Goal: Information Seeking & Learning: Learn about a topic

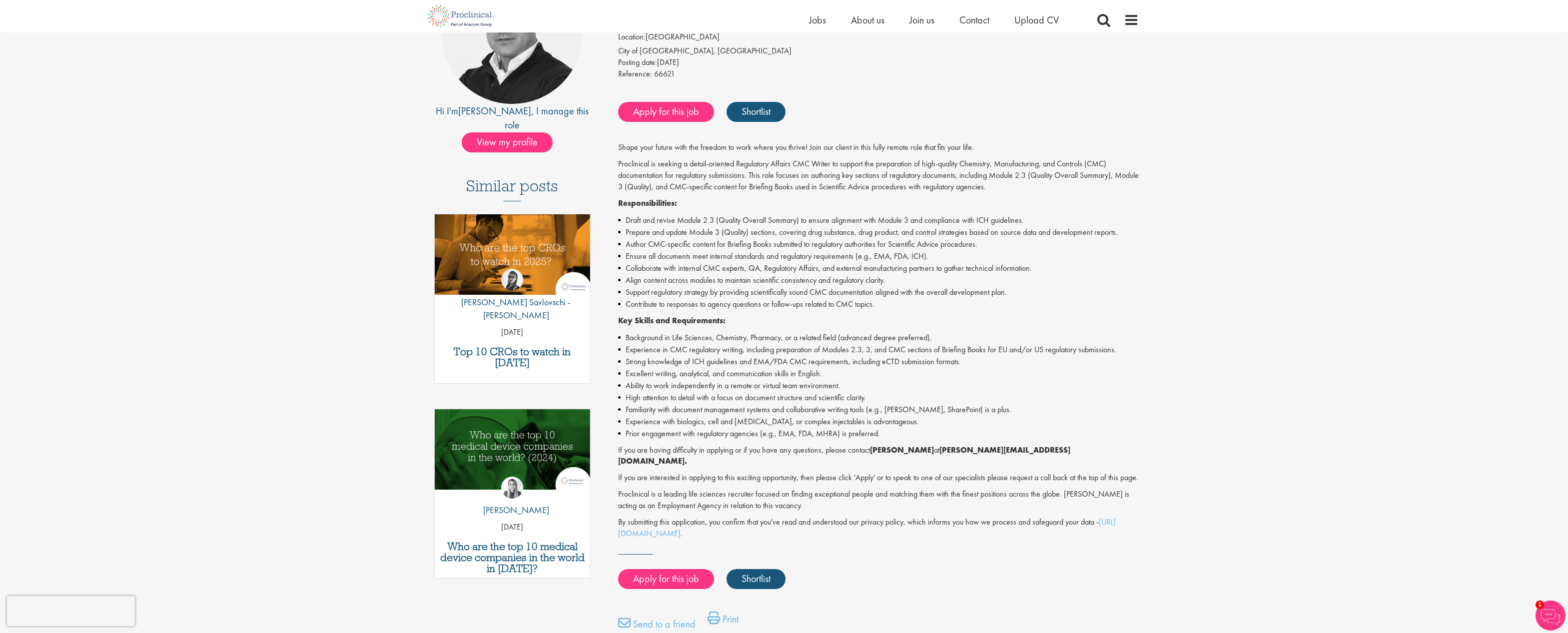
scroll to position [150, 0]
drag, startPoint x: 856, startPoint y: 349, endPoint x: 760, endPoint y: 365, distance: 97.3
drag, startPoint x: 760, startPoint y: 365, endPoint x: 699, endPoint y: 385, distance: 64.2
click at [699, 385] on li "Ability to work independently in a remote or virtual team environment." at bounding box center [879, 385] width 521 height 12
click at [813, 422] on li "Experience with biologics, cell and [MEDICAL_DATA], or complex injectables is a…" at bounding box center [879, 421] width 521 height 12
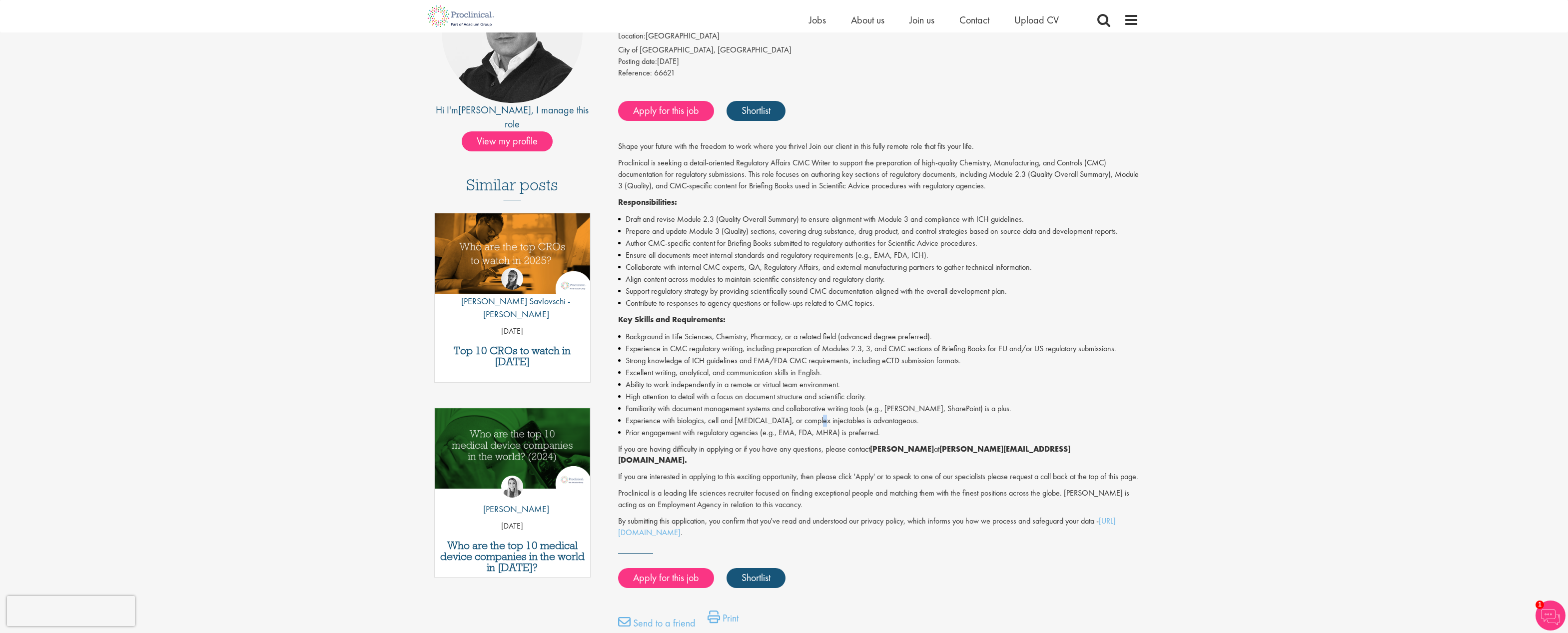
click at [813, 422] on li "Experience with biologics, cell and [MEDICAL_DATA], or complex injectables is a…" at bounding box center [879, 421] width 521 height 12
click at [732, 381] on li "Ability to work independently in a remote or virtual team environment." at bounding box center [879, 385] width 521 height 12
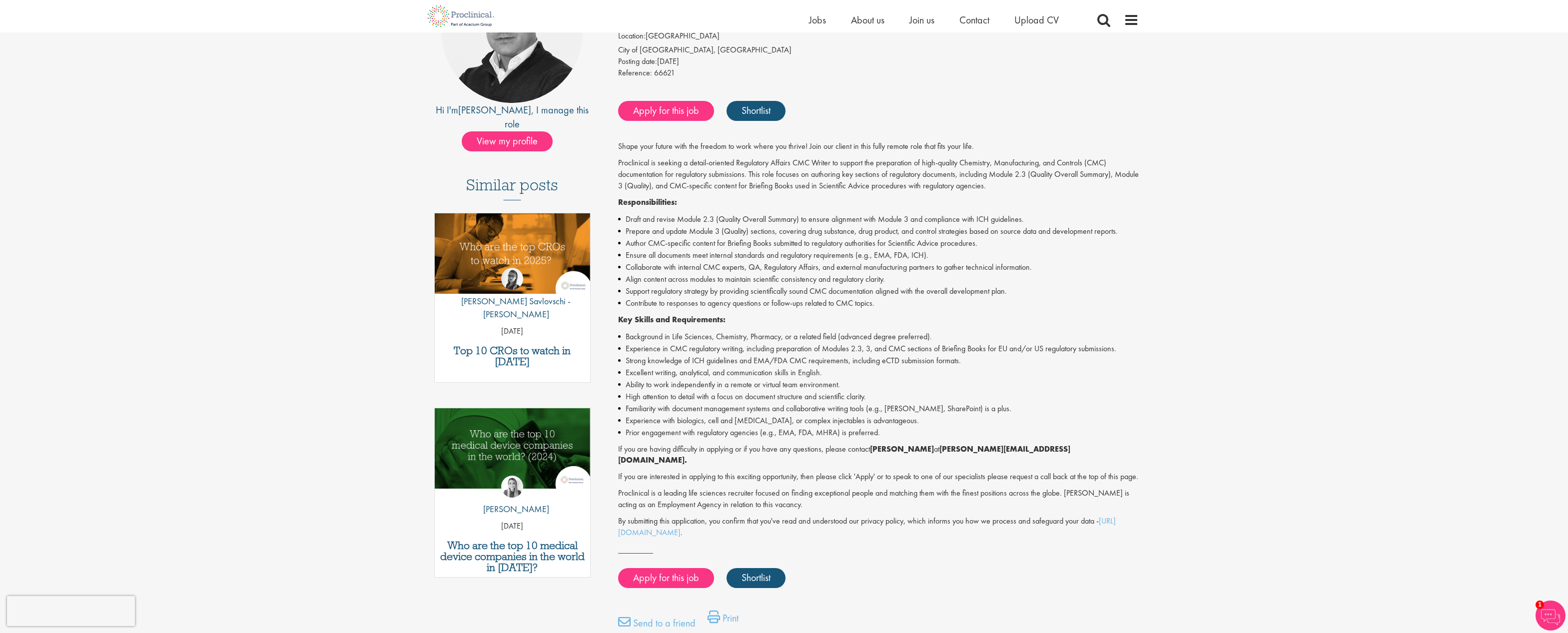
click at [722, 341] on li "Background in Life Sciences, Chemistry, Pharmacy, or a related field (advanced …" at bounding box center [879, 336] width 521 height 12
click at [722, 341] on li "Background in Life Sciences, Chemistry, Pharmacy, or a related field (advanced …" at bounding box center [879, 336] width 521 height 12
click at [727, 353] on li "Experience in CMC regulatory writing, including preparation of Modules 2.3, 3, …" at bounding box center [879, 349] width 521 height 12
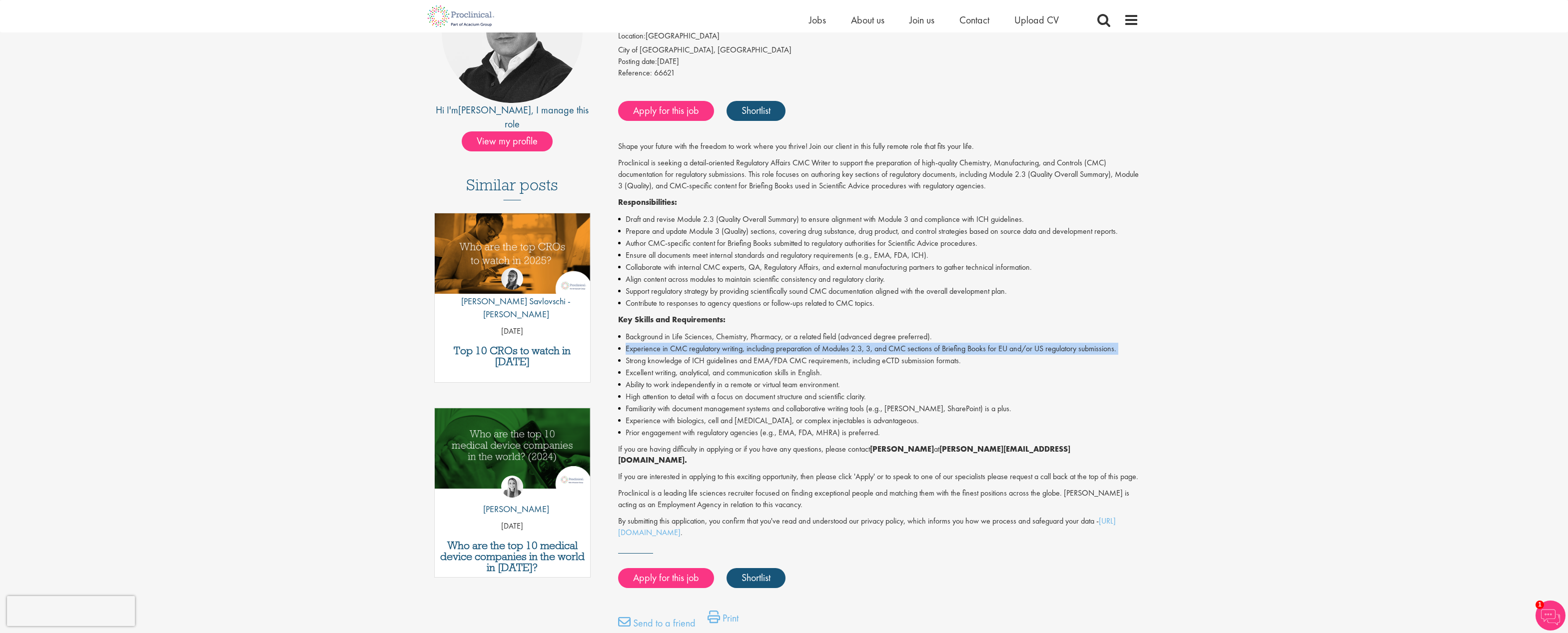
click at [727, 353] on li "Experience in CMC regulatory writing, including preparation of Modules 2.3, 3, …" at bounding box center [879, 349] width 521 height 12
click at [906, 347] on li "Experience in CMC regulatory writing, including preparation of Modules 2.3, 3, …" at bounding box center [879, 349] width 521 height 12
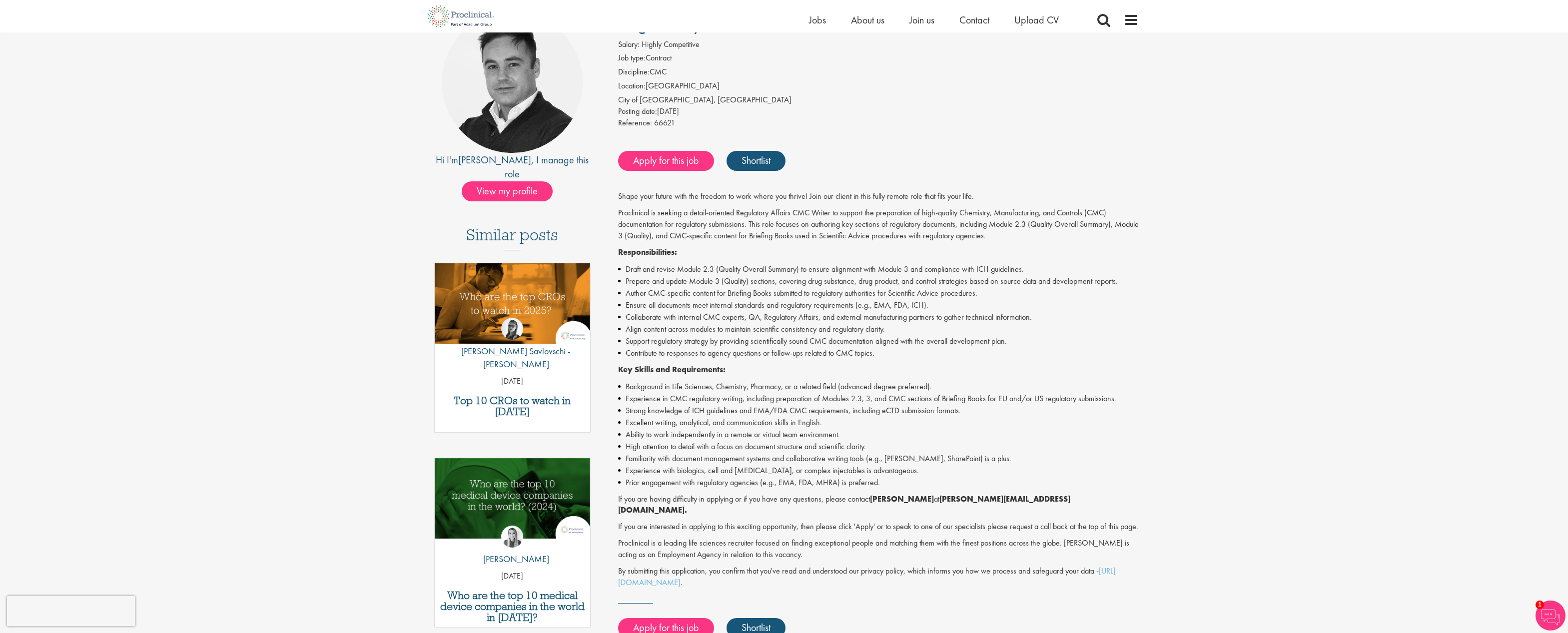
drag, startPoint x: 779, startPoint y: 292, endPoint x: 722, endPoint y: 280, distance: 58.2
click at [722, 280] on li "Prepare and update Module 3 (Quality) sections, covering drug substance, drug p…" at bounding box center [879, 281] width 521 height 12
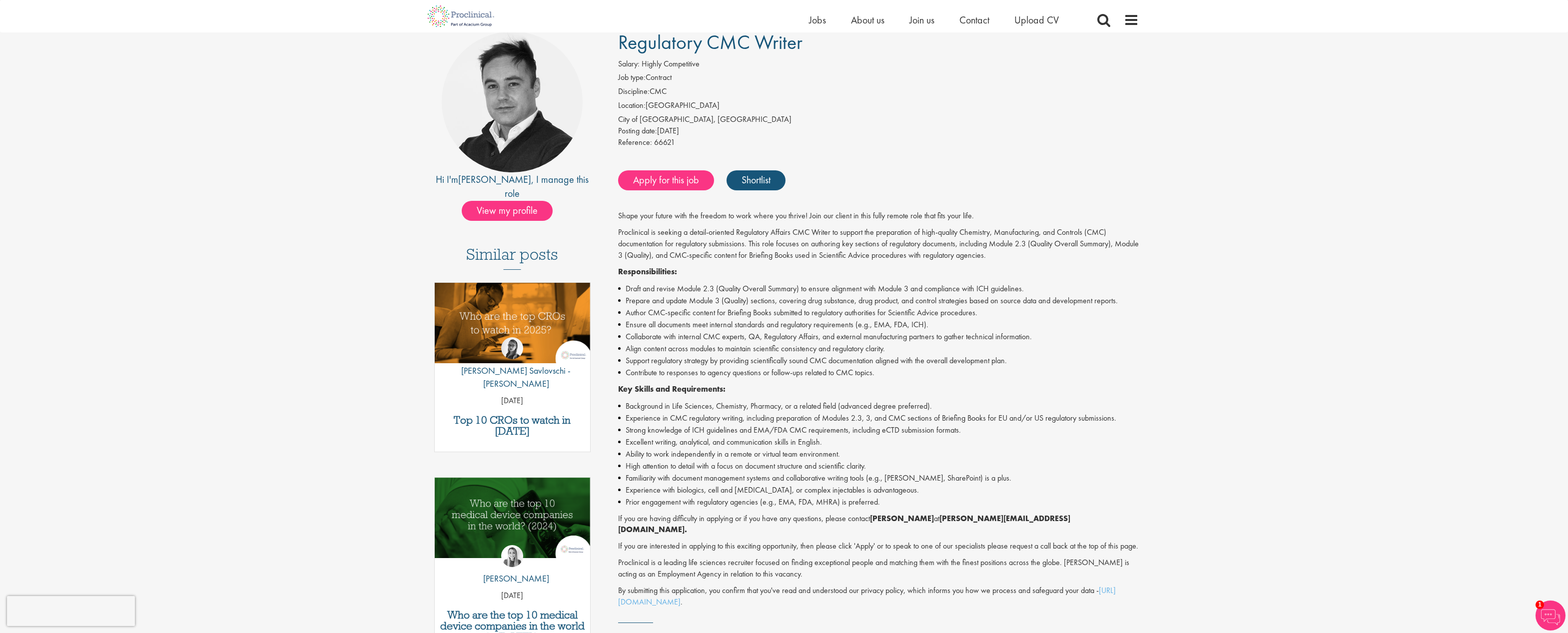
scroll to position [0, 0]
